Goal: Task Accomplishment & Management: Manage account settings

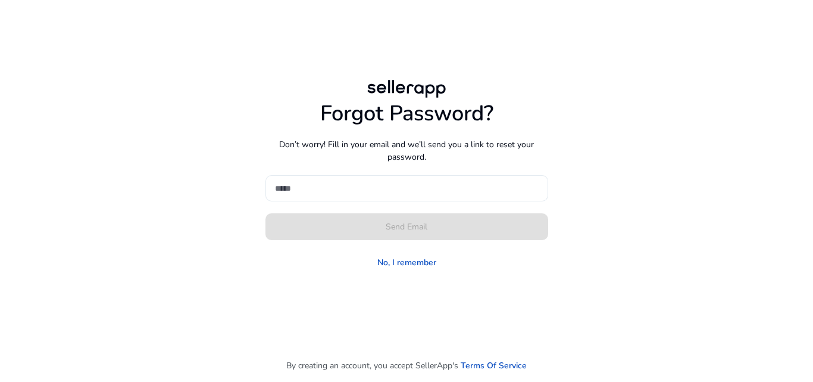
click at [329, 192] on input at bounding box center [407, 188] width 264 height 13
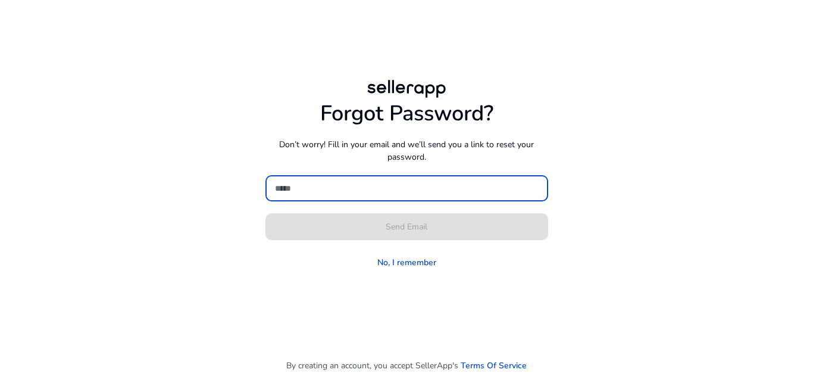
click at [329, 192] on input at bounding box center [407, 188] width 264 height 13
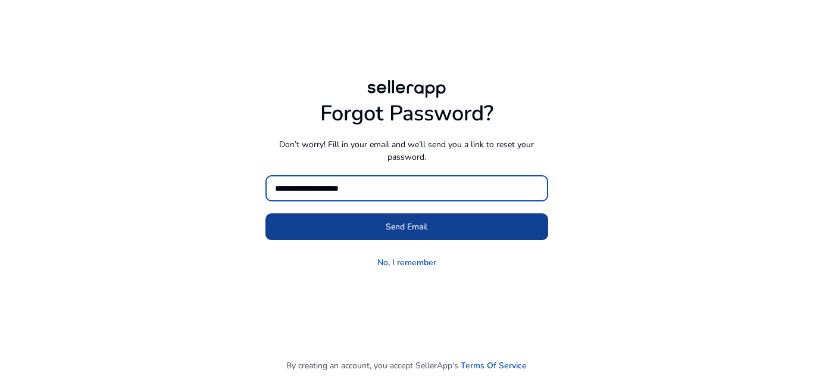
type input "**********"
click at [335, 223] on span at bounding box center [407, 227] width 283 height 29
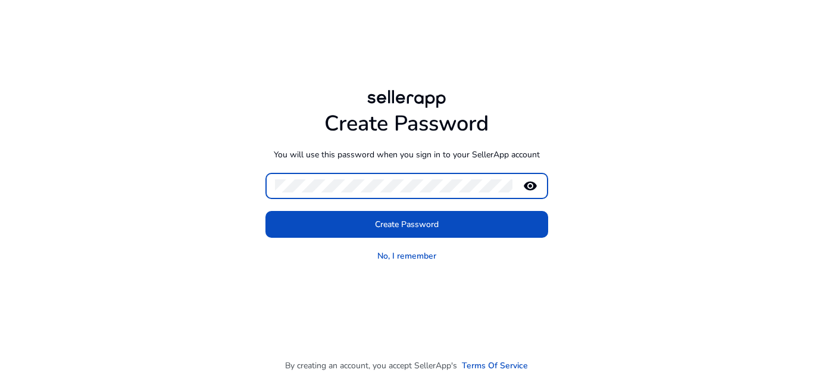
click at [535, 184] on mat-icon "remove_red_eye" at bounding box center [530, 186] width 29 height 14
click at [308, 179] on div at bounding box center [394, 186] width 238 height 26
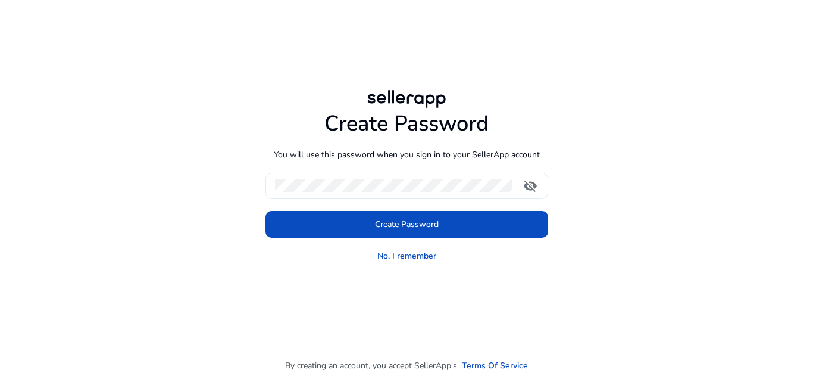
click at [308, 179] on div at bounding box center [394, 186] width 238 height 26
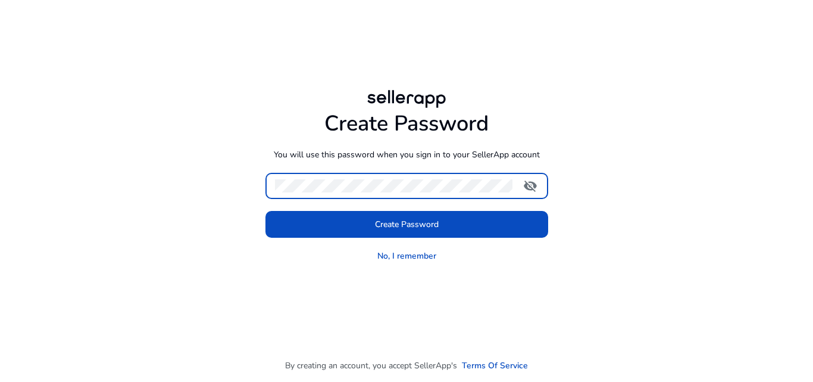
click at [276, 195] on div at bounding box center [394, 186] width 238 height 26
click at [528, 185] on mat-icon "visibility_off" at bounding box center [530, 186] width 29 height 14
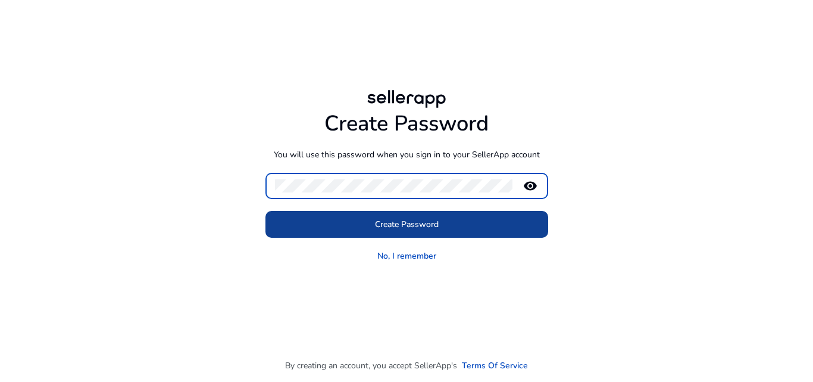
click at [458, 220] on span at bounding box center [407, 224] width 283 height 29
